Goal: Browse casually: Explore the website without a specific task or goal

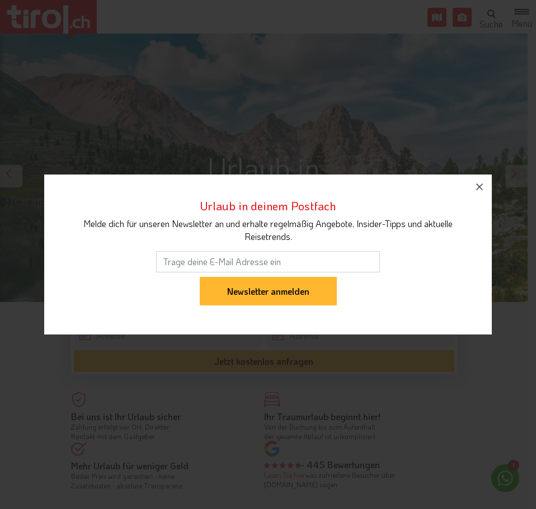
drag, startPoint x: 481, startPoint y: 187, endPoint x: 435, endPoint y: 242, distance: 71.9
click at [480, 187] on icon "button" at bounding box center [479, 186] width 13 height 13
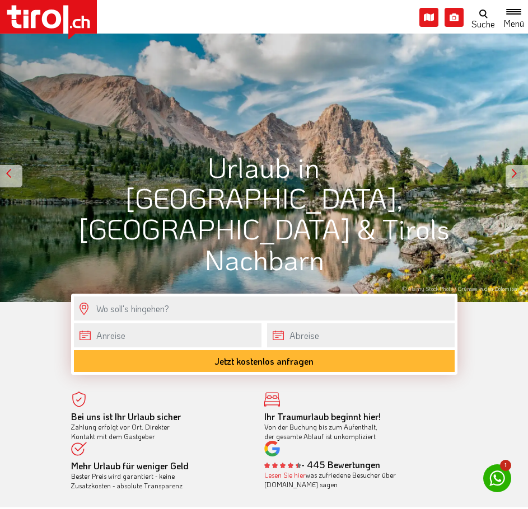
click at [515, 177] on div at bounding box center [516, 176] width 22 height 22
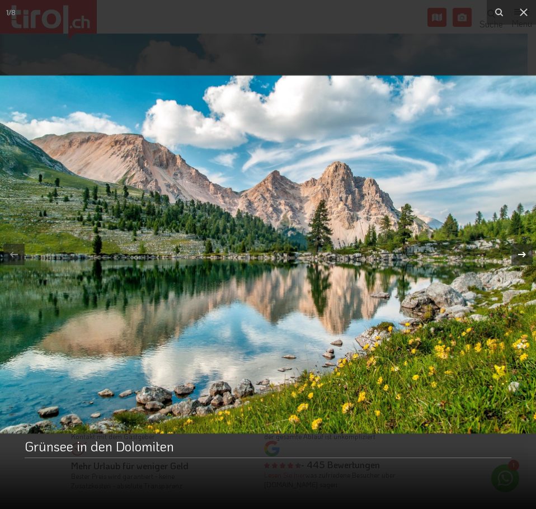
click at [527, 258] on div at bounding box center [521, 254] width 21 height 21
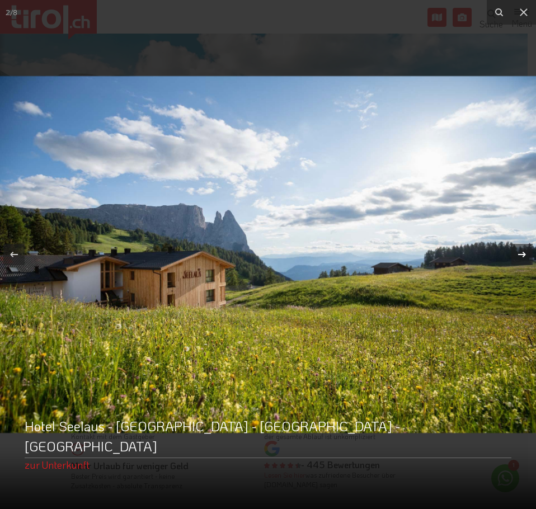
click at [527, 258] on div "2 / 8 Hotel Seelaus - [GEOGRAPHIC_DATA] - [GEOGRAPHIC_DATA] - [GEOGRAPHIC_DATA]…" at bounding box center [268, 254] width 536 height 509
click at [516, 252] on icon at bounding box center [521, 254] width 13 height 13
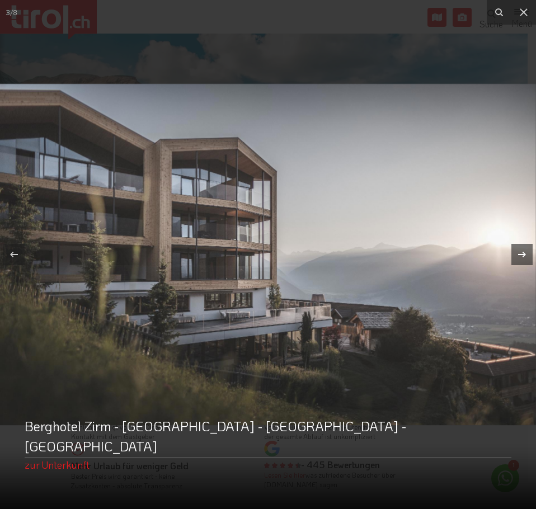
click at [516, 251] on div "3 / 8 Berghotel Zirm - [GEOGRAPHIC_DATA] - [GEOGRAPHIC_DATA] - Olang zur Unterk…" at bounding box center [268, 254] width 536 height 509
click at [518, 252] on icon at bounding box center [521, 254] width 13 height 13
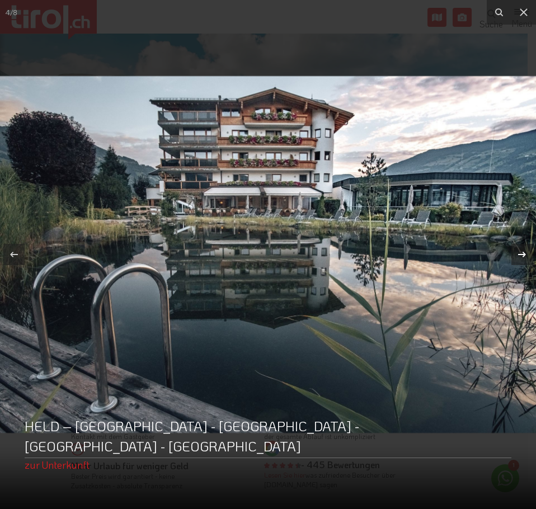
click at [519, 252] on icon at bounding box center [521, 254] width 13 height 13
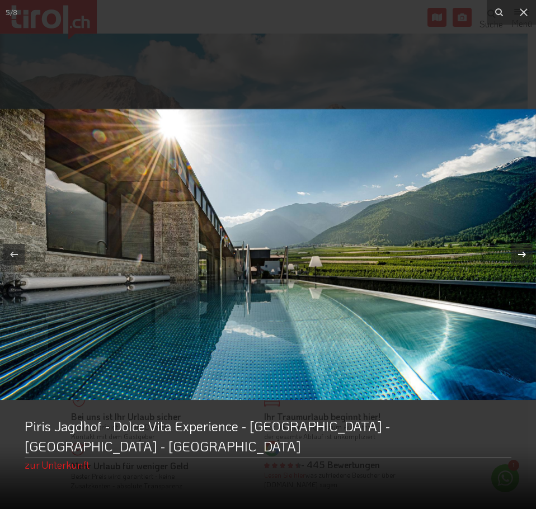
click at [522, 254] on icon at bounding box center [521, 254] width 13 height 13
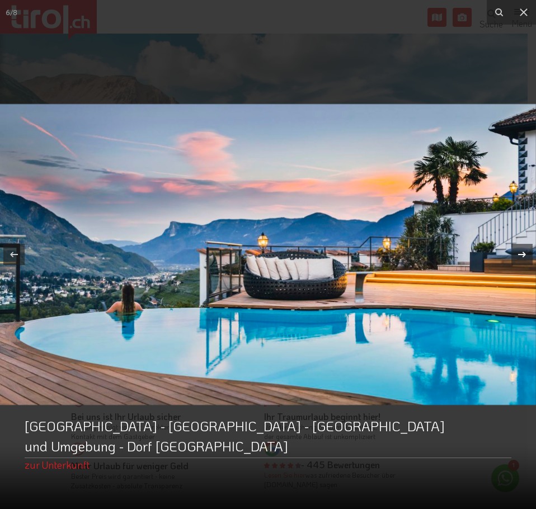
click at [527, 252] on icon at bounding box center [521, 254] width 13 height 13
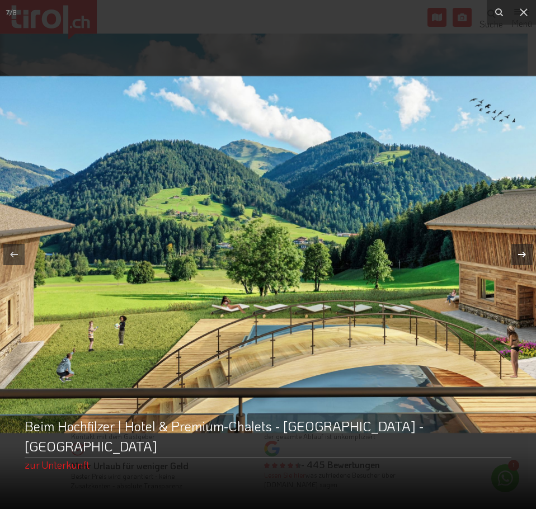
click at [526, 254] on icon at bounding box center [521, 254] width 13 height 13
